Goal: Find specific page/section: Find specific page/section

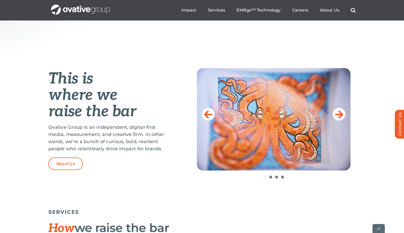
scroll to position [179, 0]
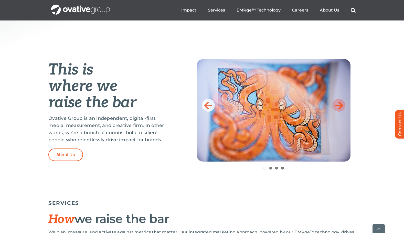
click at [339, 105] on icon at bounding box center [339, 105] width 8 height 10
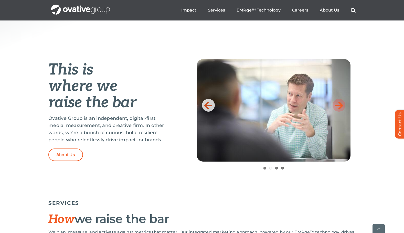
click at [339, 105] on icon at bounding box center [339, 105] width 8 height 10
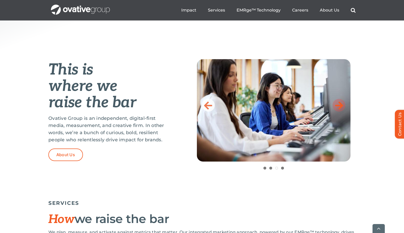
click at [339, 105] on icon at bounding box center [339, 105] width 8 height 10
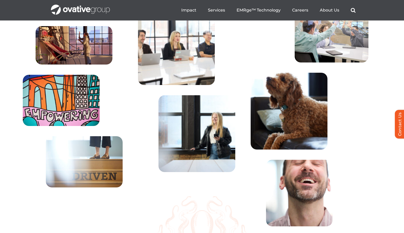
scroll to position [1577, 0]
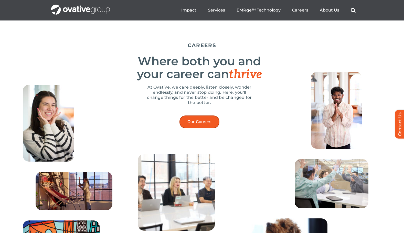
click at [205, 124] on span "Our Careers" at bounding box center [199, 121] width 24 height 5
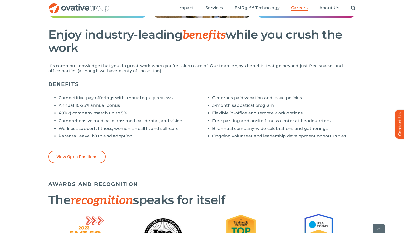
scroll to position [358, 0]
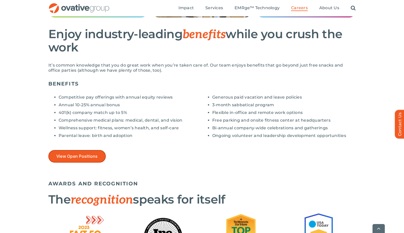
click at [83, 152] on link "View Open Positions" at bounding box center [76, 156] width 57 height 13
